Goal: Task Accomplishment & Management: Manage account settings

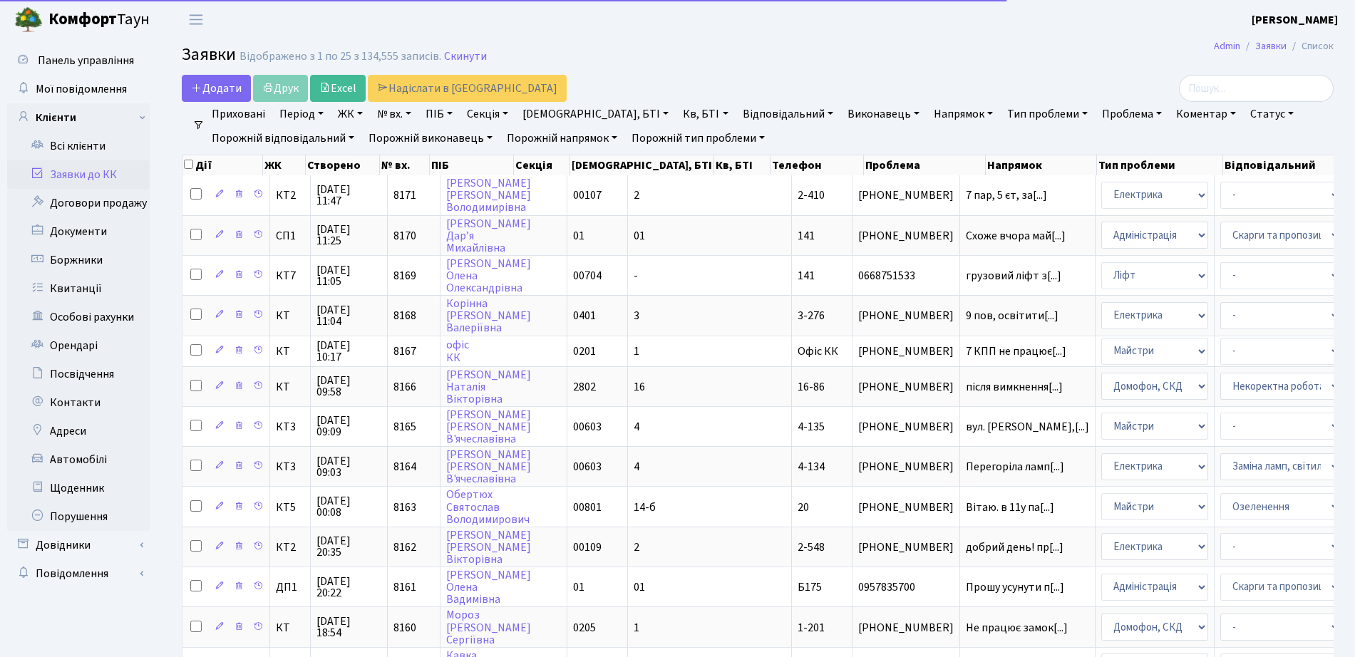
select select "25"
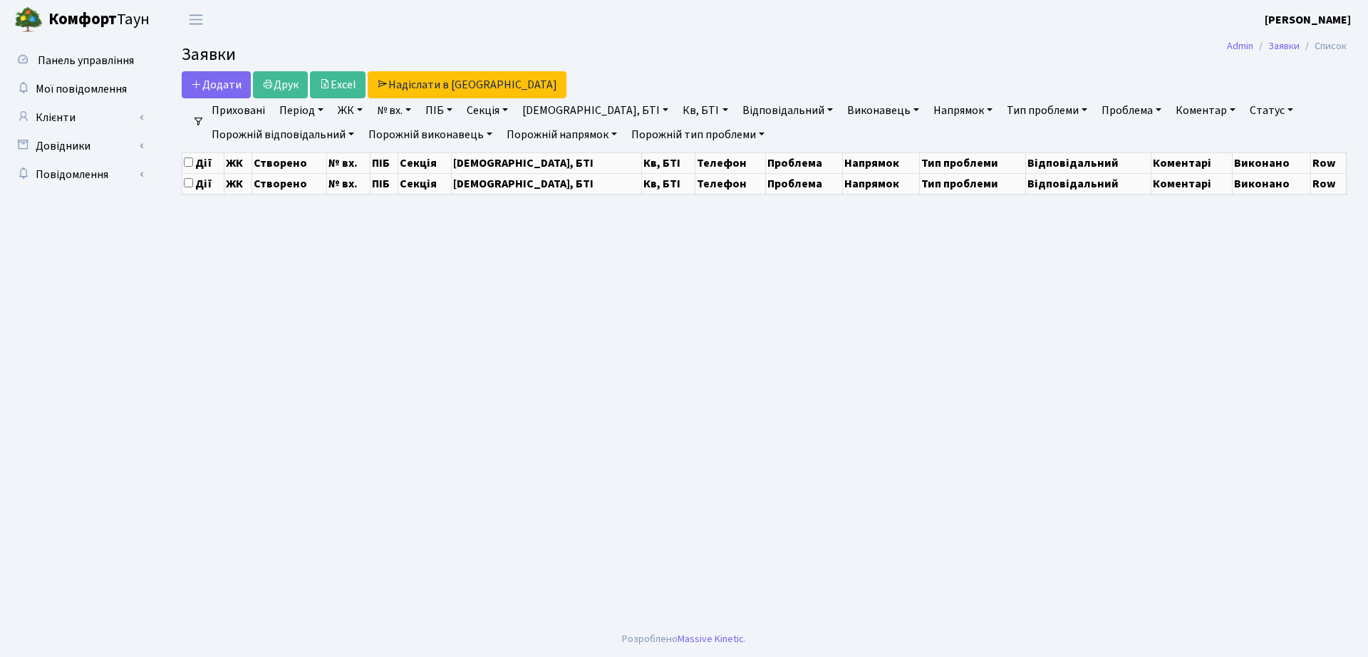
select select "25"
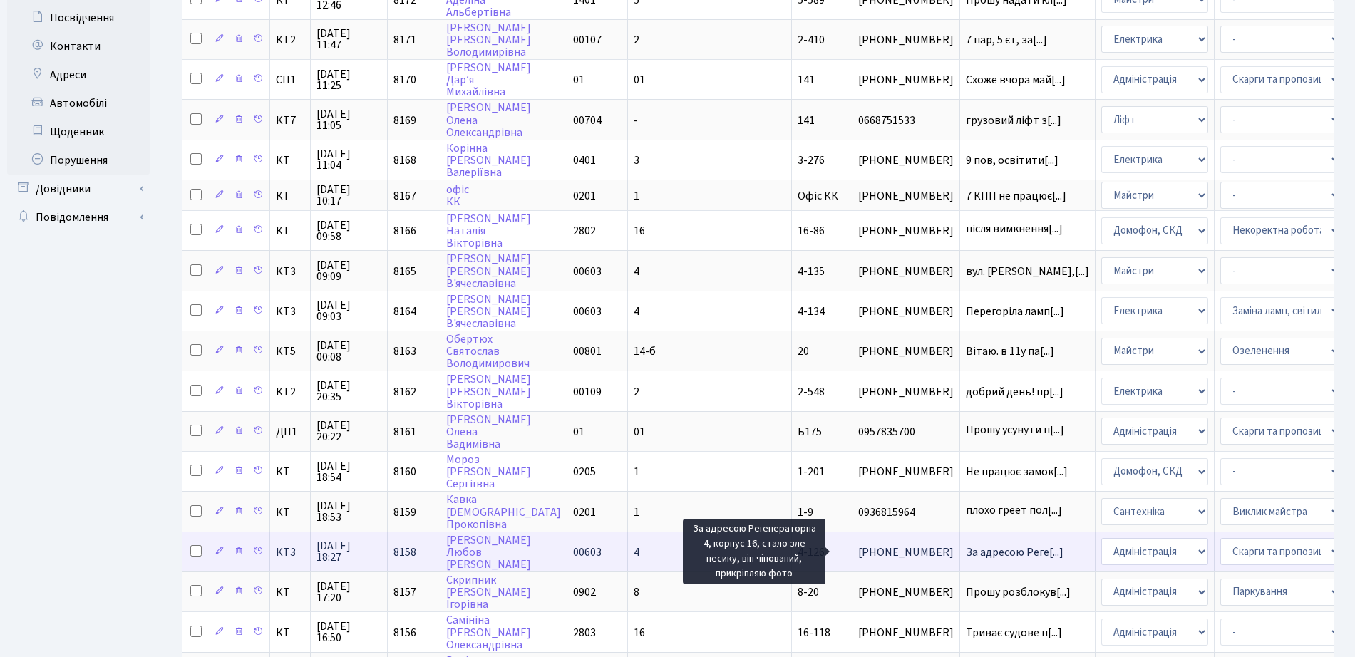
scroll to position [2, 0]
click at [966, 547] on span "За адресою Реге[...]" at bounding box center [1015, 550] width 98 height 16
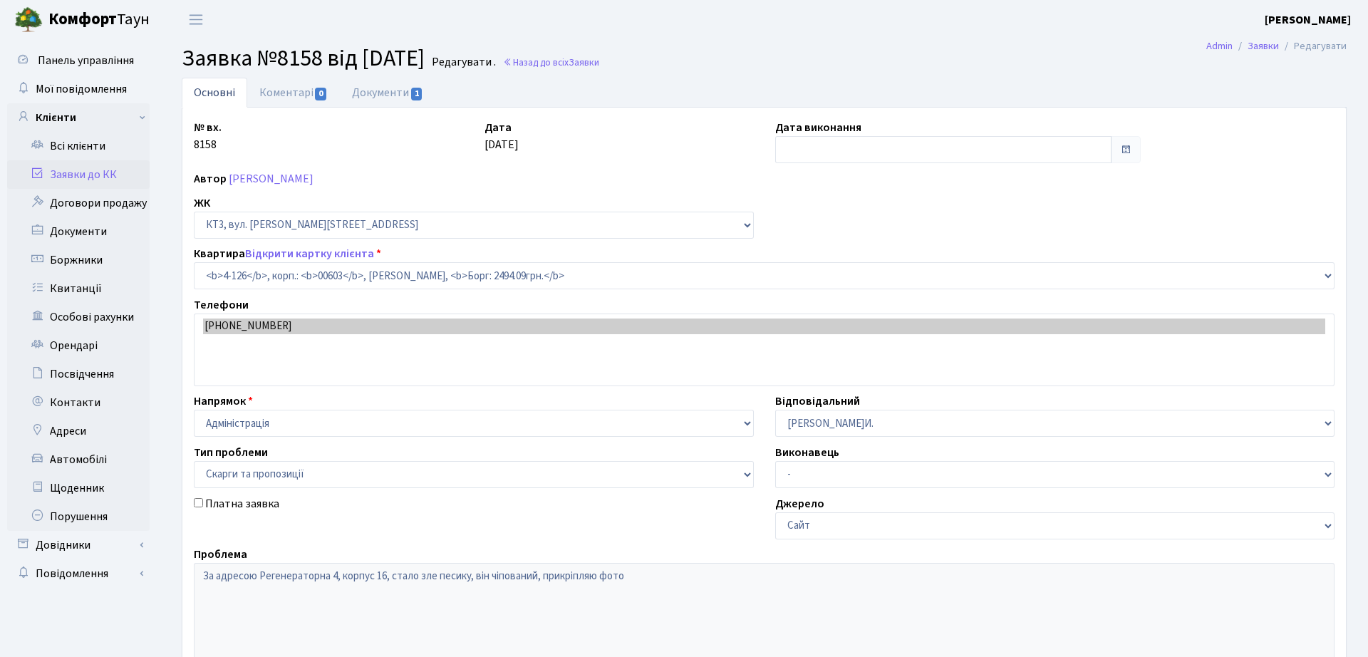
select select "16585"
select select "55"
type input "[DATE]"
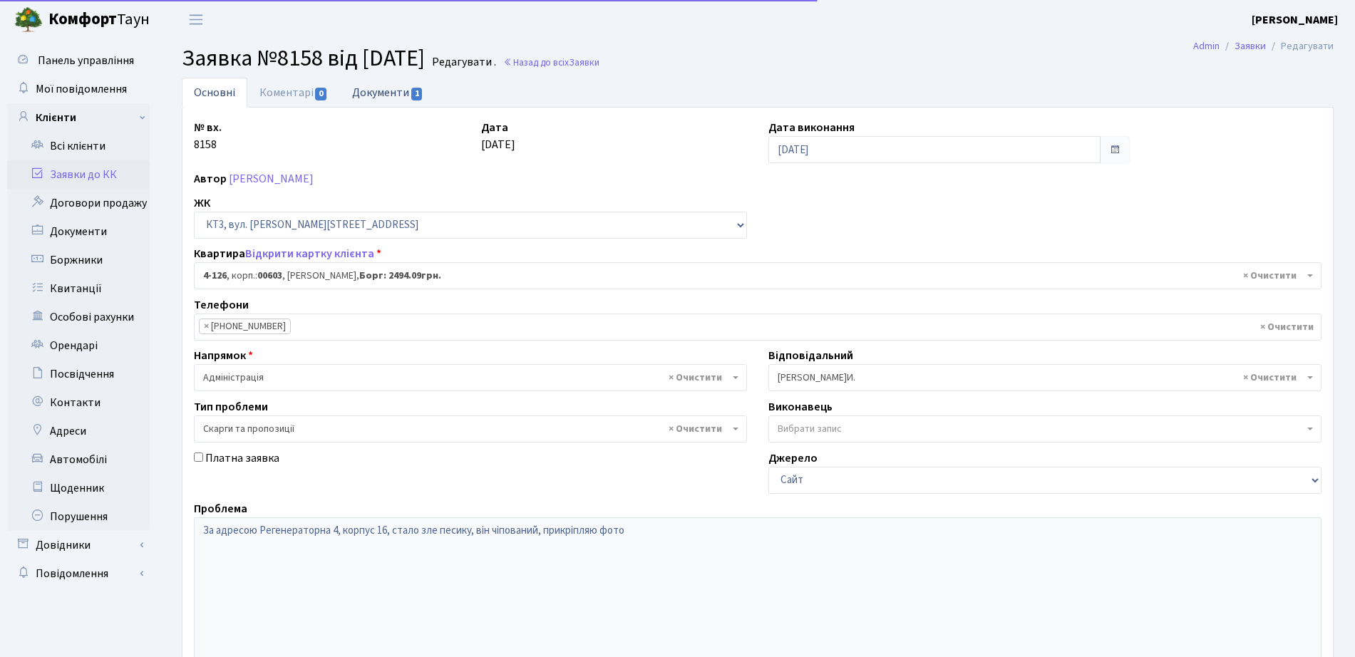
click at [359, 95] on link "Документи 1" at bounding box center [387, 92] width 95 height 29
select select "25"
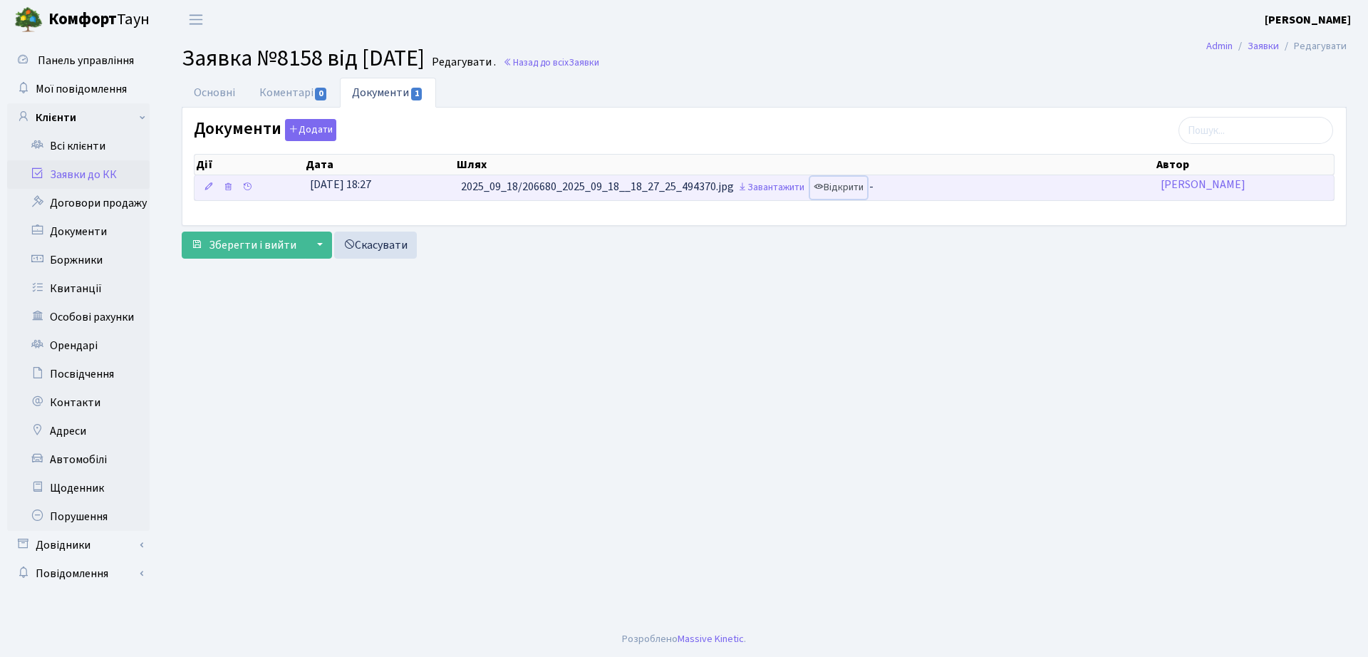
click at [832, 186] on link "Відкрити" at bounding box center [838, 188] width 57 height 22
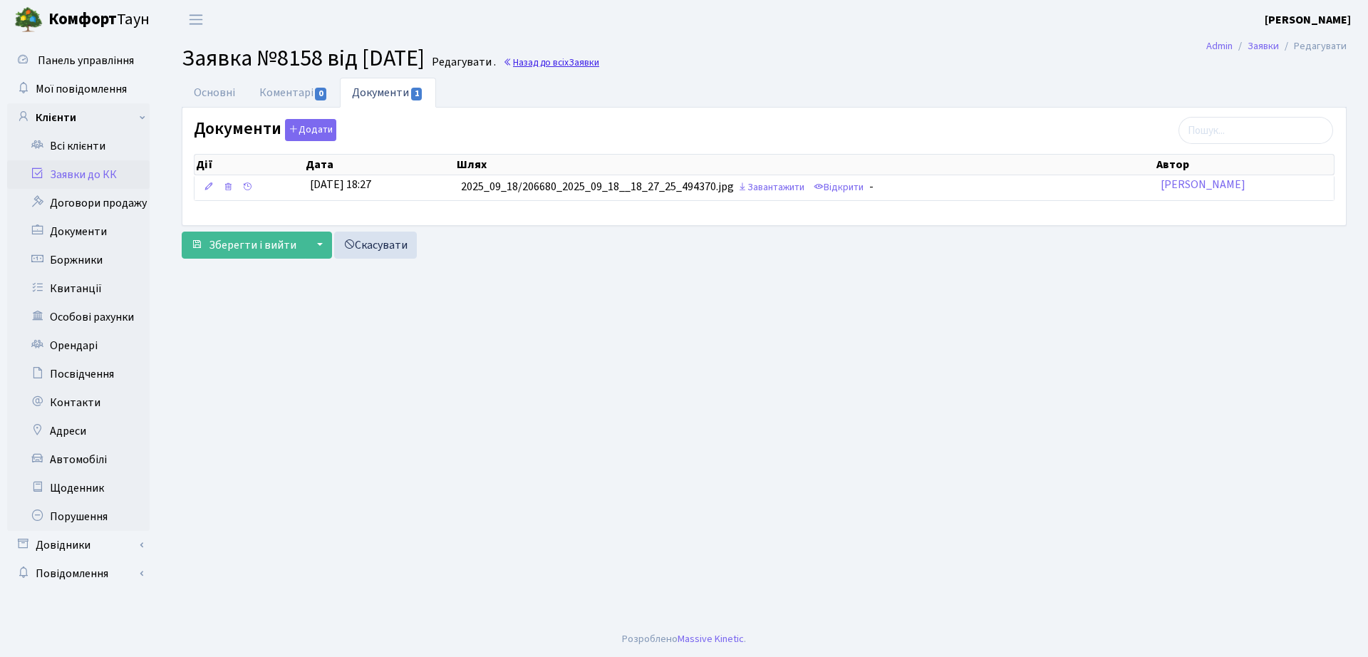
click at [588, 60] on link "Назад до всіх Заявки" at bounding box center [551, 63] width 96 height 14
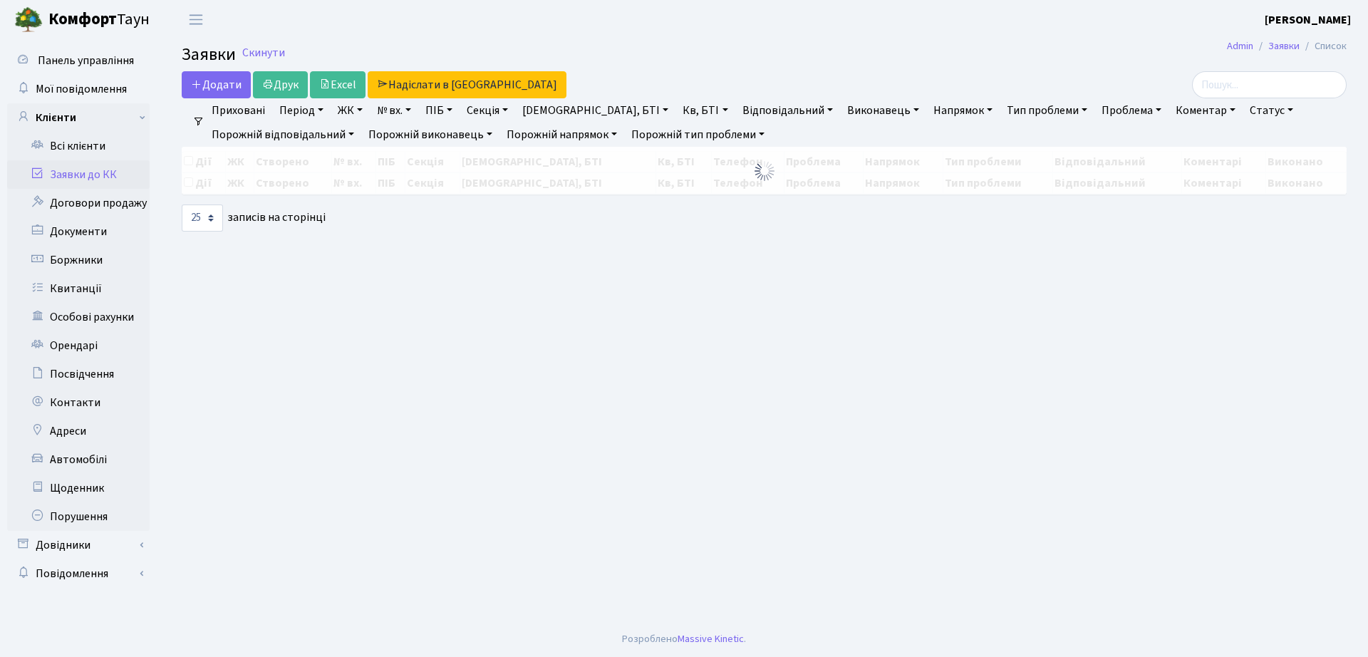
select select "25"
